Goal: Information Seeking & Learning: Learn about a topic

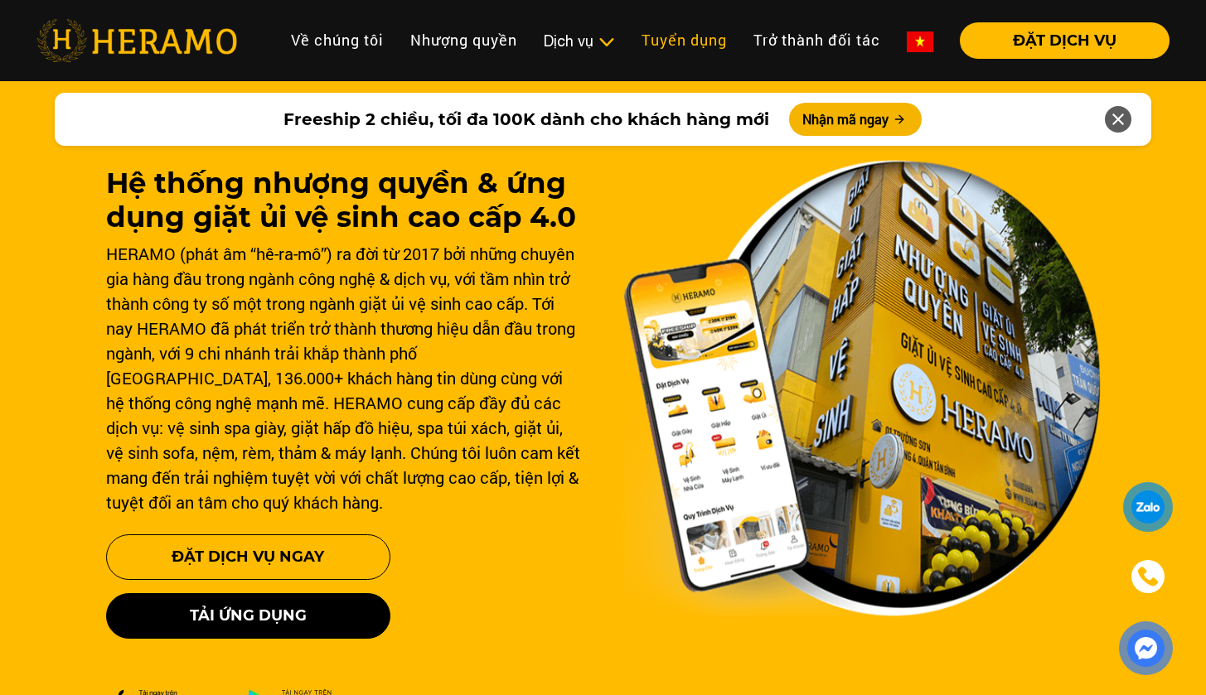
click at [651, 42] on link "Tuyển dụng" at bounding box center [684, 40] width 112 height 36
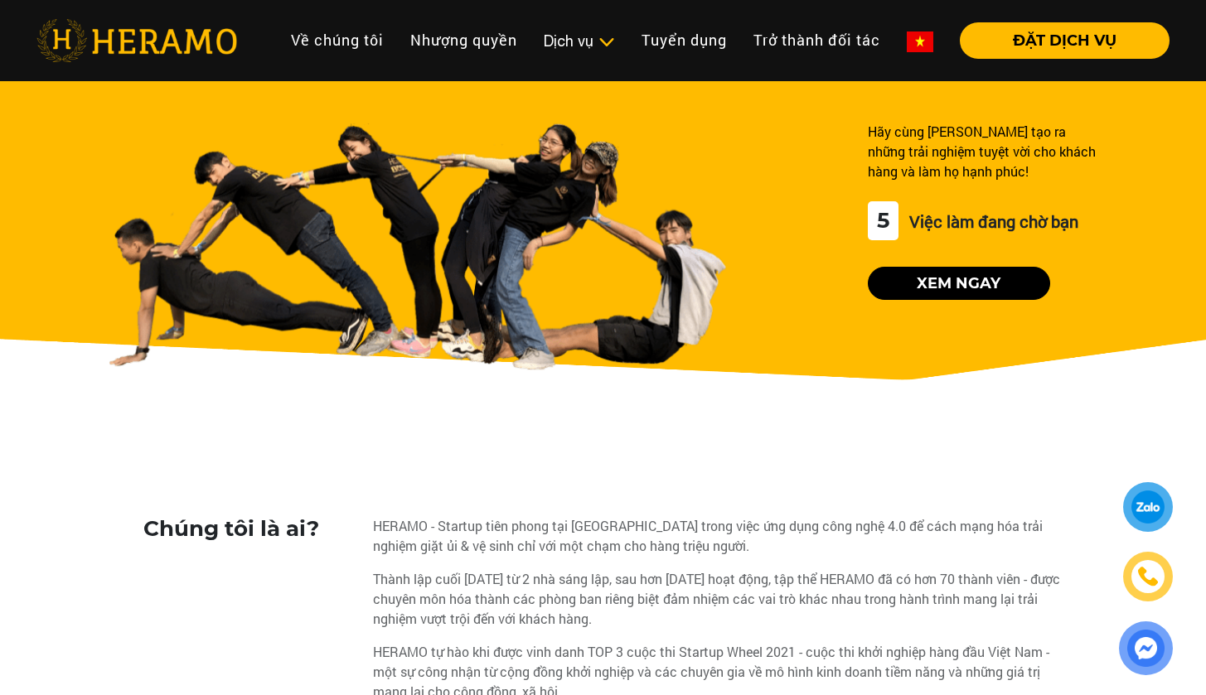
scroll to position [71, 0]
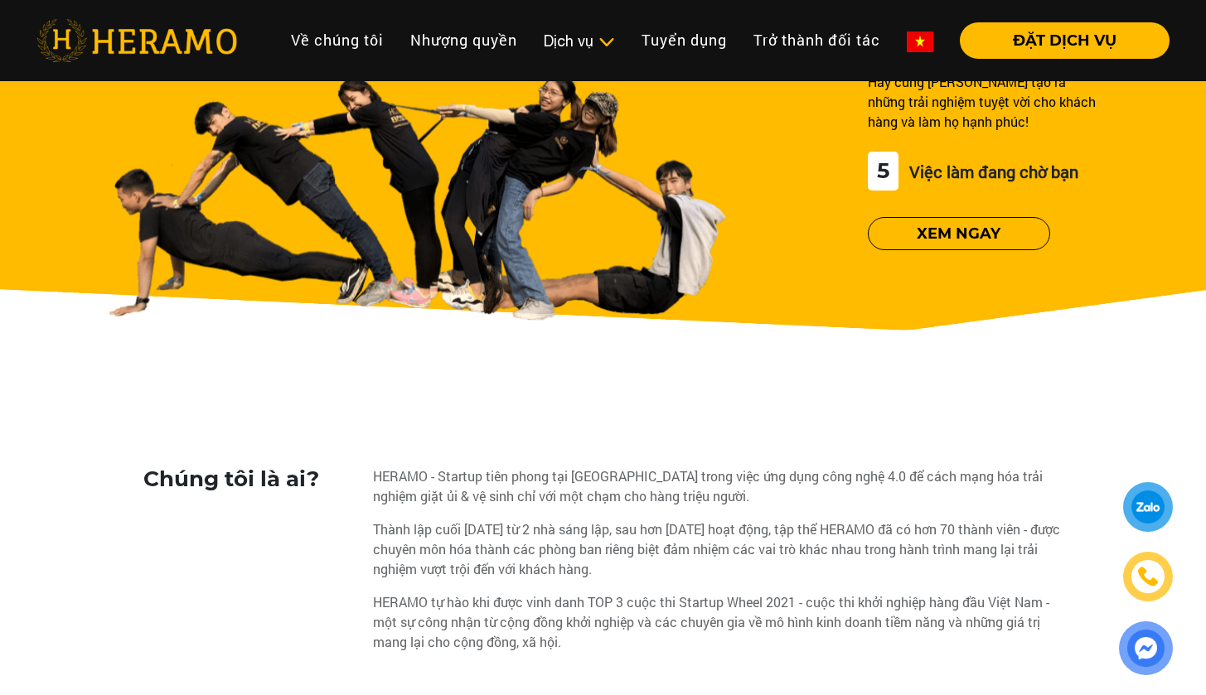
click at [985, 231] on button "Xem ngay" at bounding box center [959, 233] width 182 height 33
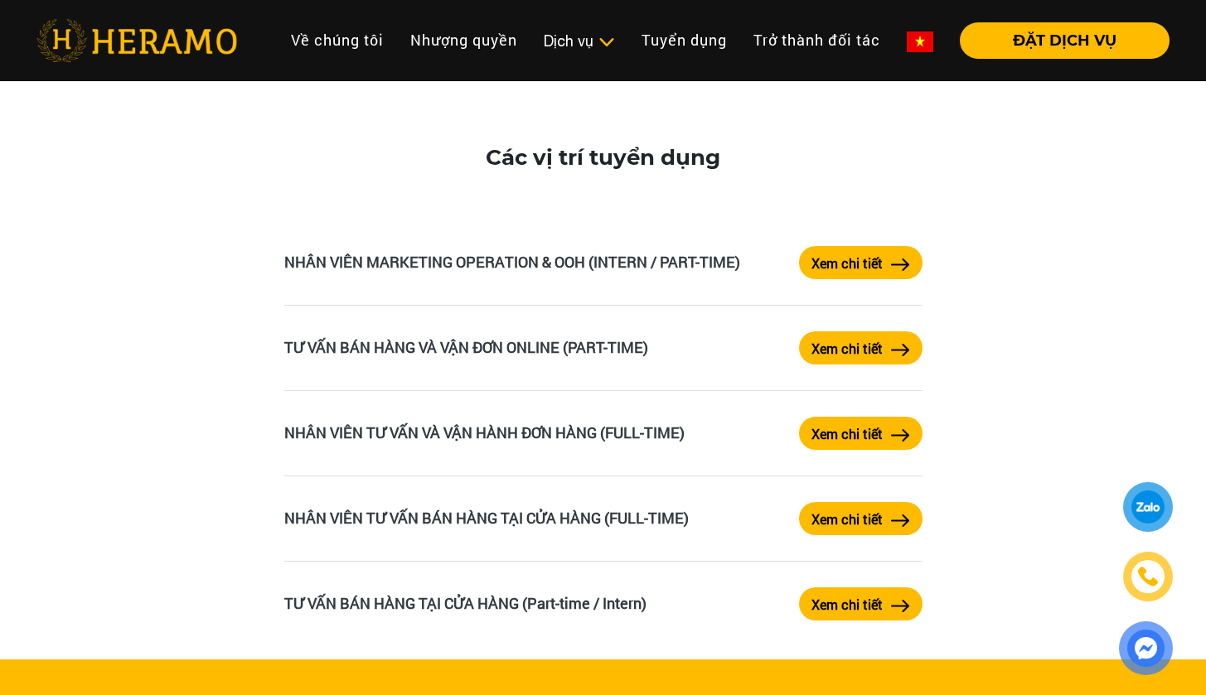
scroll to position [2727, 0]
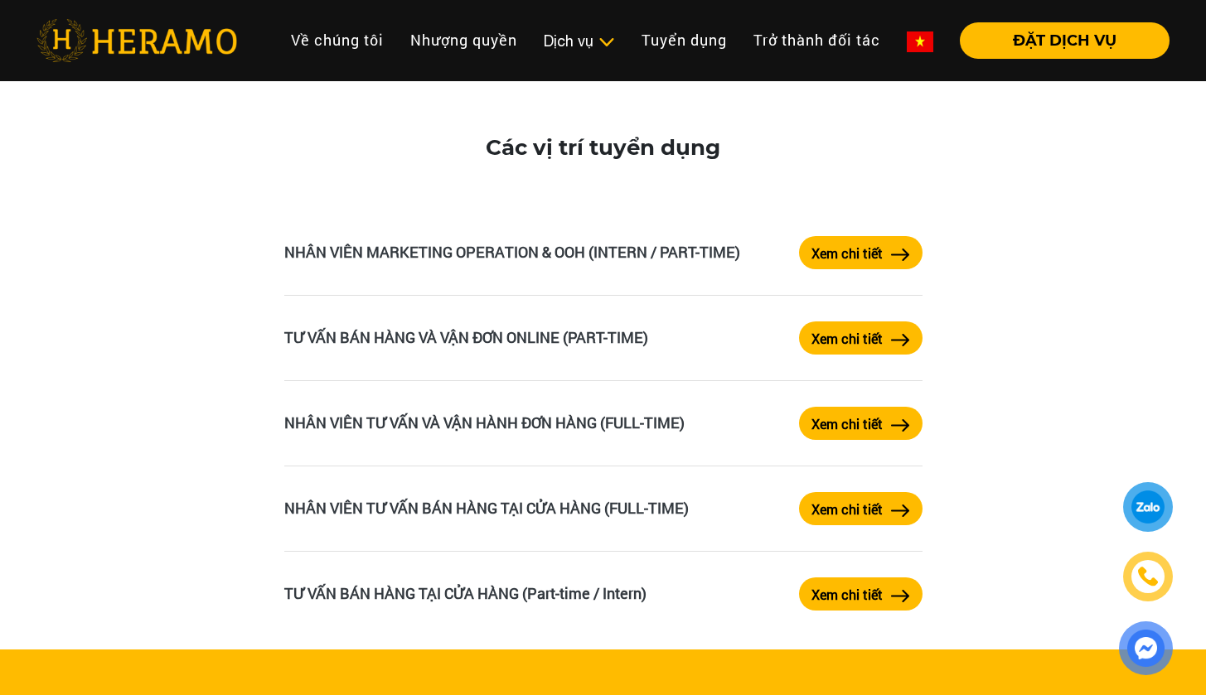
click at [876, 326] on button "Xem chi tiết" at bounding box center [860, 338] width 123 height 33
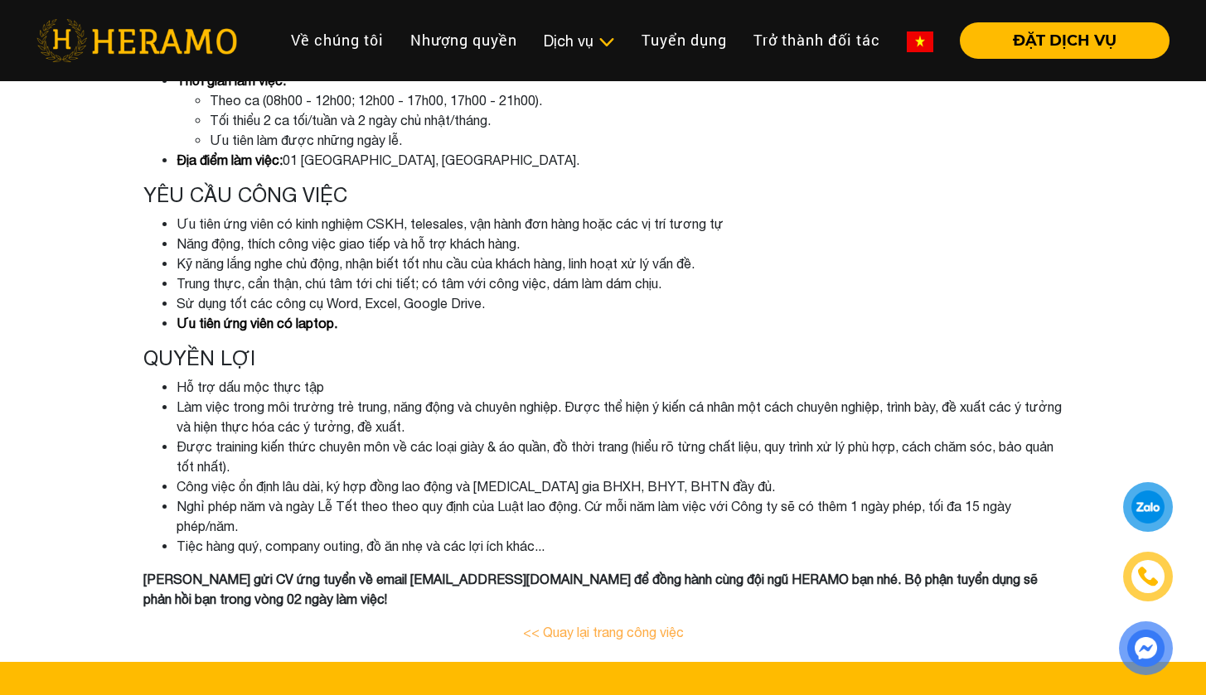
scroll to position [508, 0]
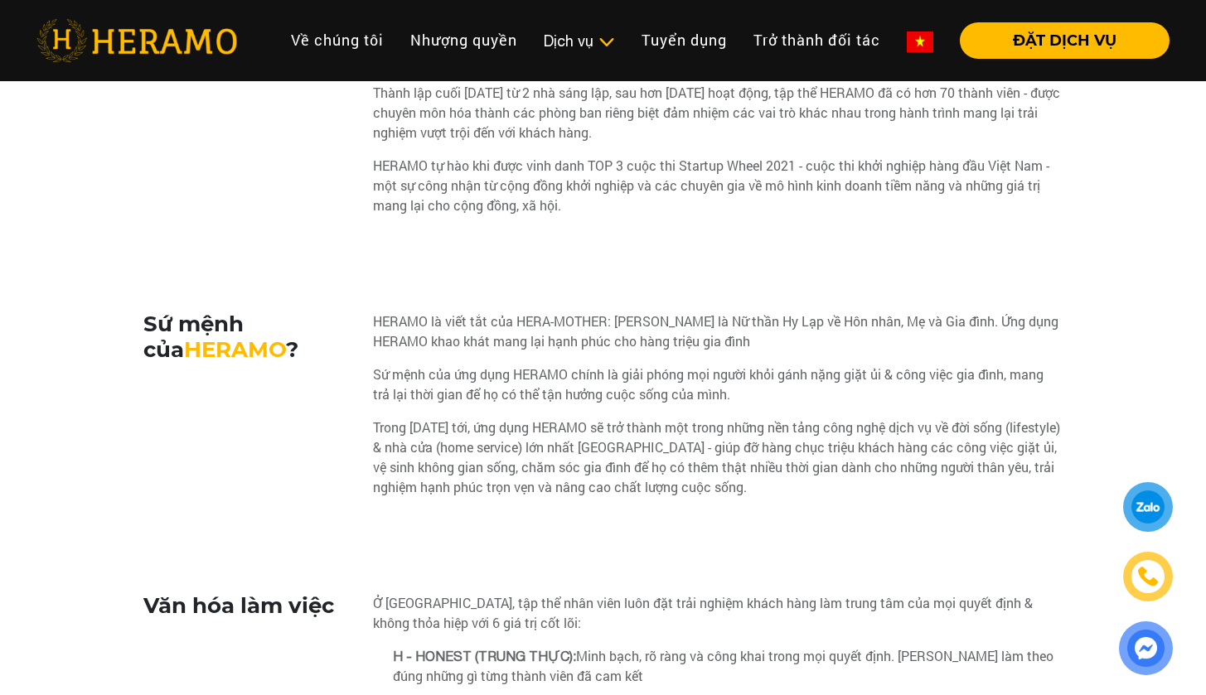
scroll to position [2727, 0]
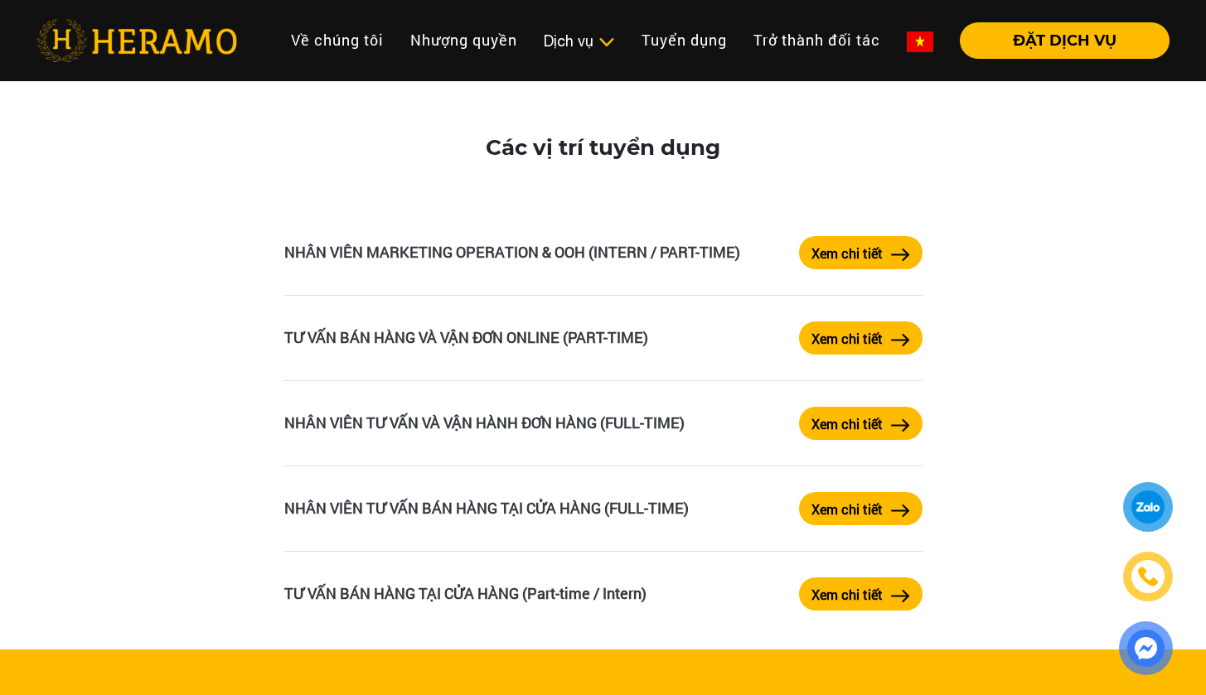
click at [818, 593] on label "Xem chi tiết" at bounding box center [846, 595] width 71 height 20
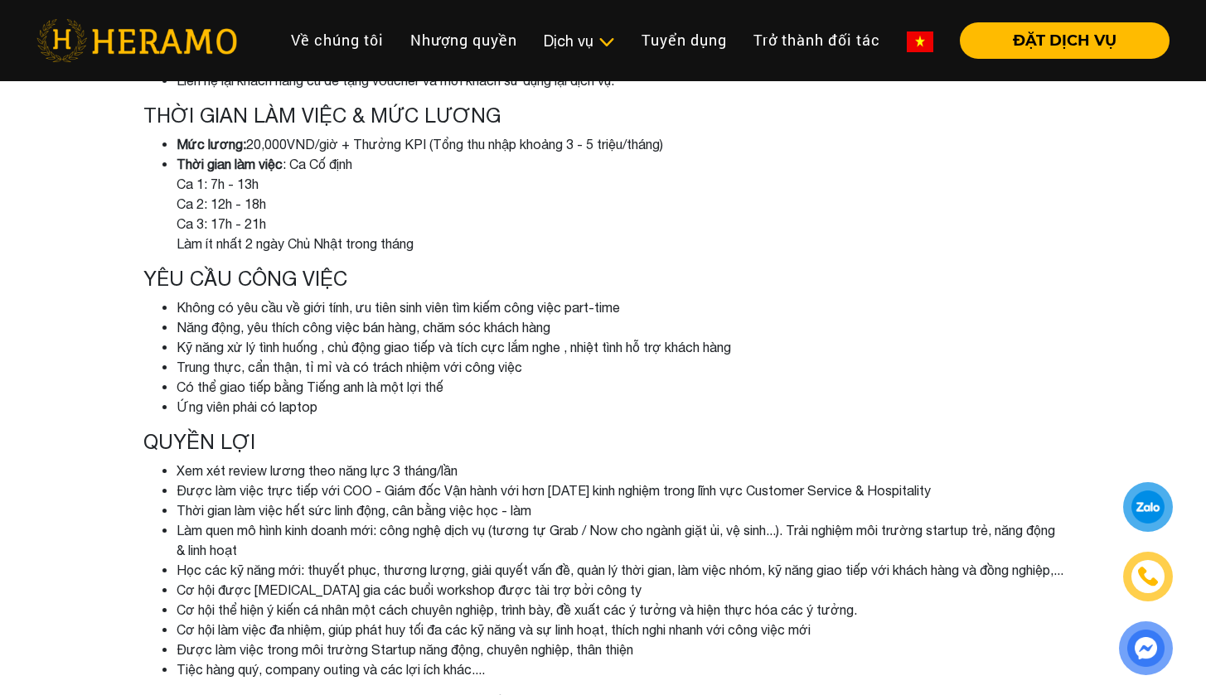
scroll to position [439, 0]
